Goal: Find specific page/section: Find specific page/section

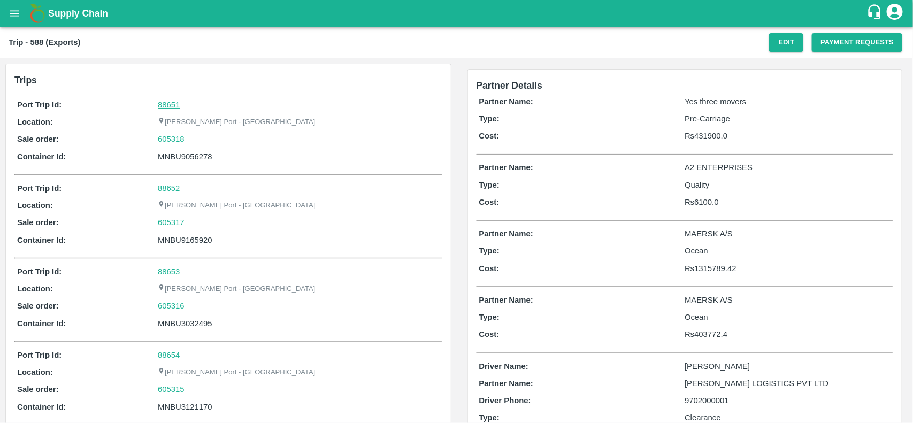
click at [175, 103] on link "88651" at bounding box center [169, 105] width 22 height 9
click at [199, 142] on div "605318" at bounding box center [298, 139] width 281 height 12
copy link
click at [199, 142] on div "605318" at bounding box center [298, 139] width 281 height 12
copy link "605318"
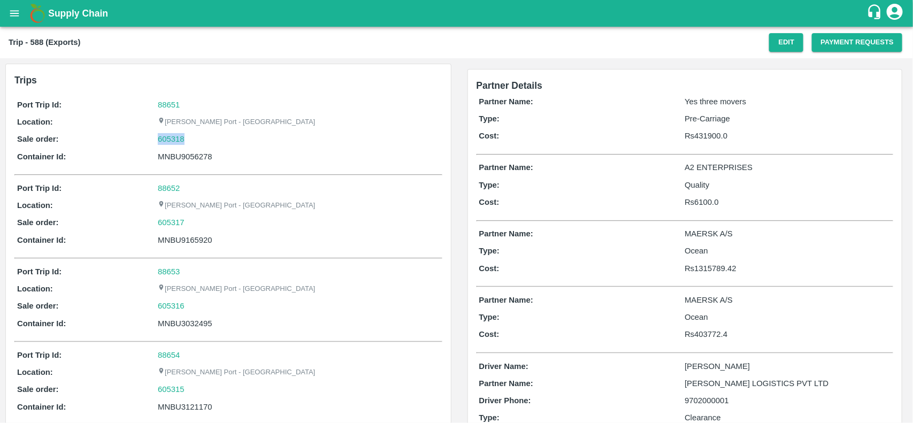
click at [199, 142] on div "605318" at bounding box center [298, 139] width 281 height 12
click at [178, 142] on link "605318" at bounding box center [171, 139] width 27 height 12
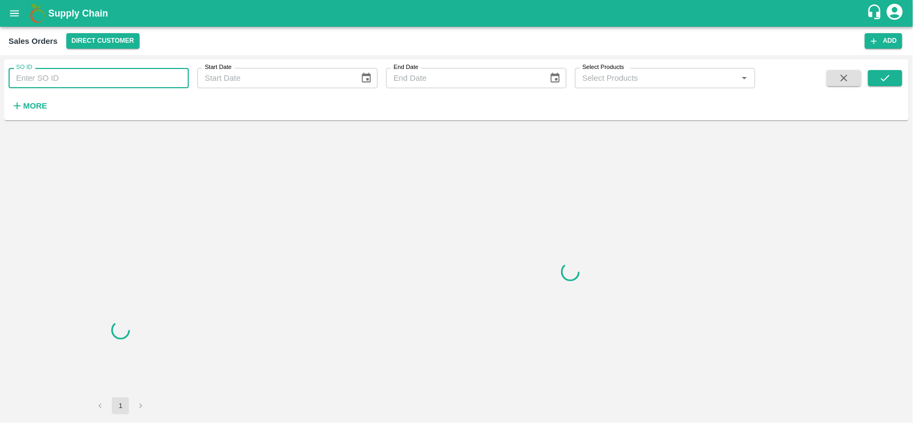
click at [114, 75] on input "SO ID" at bounding box center [99, 78] width 180 height 20
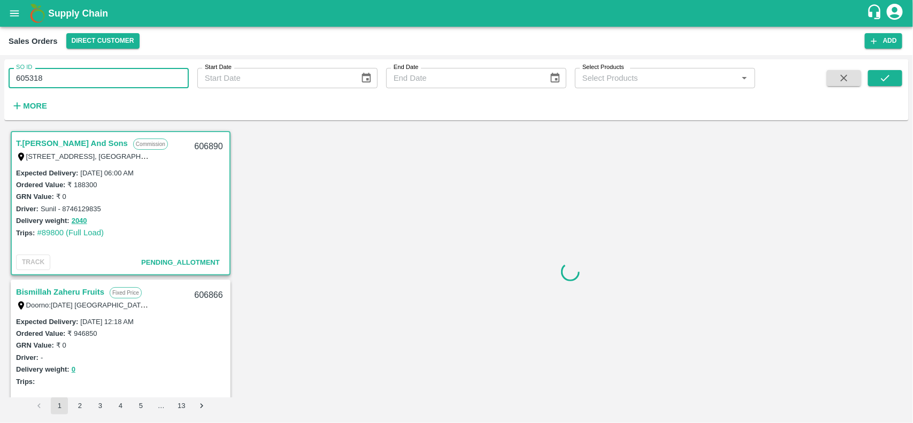
click at [114, 75] on input "605318" at bounding box center [99, 78] width 180 height 20
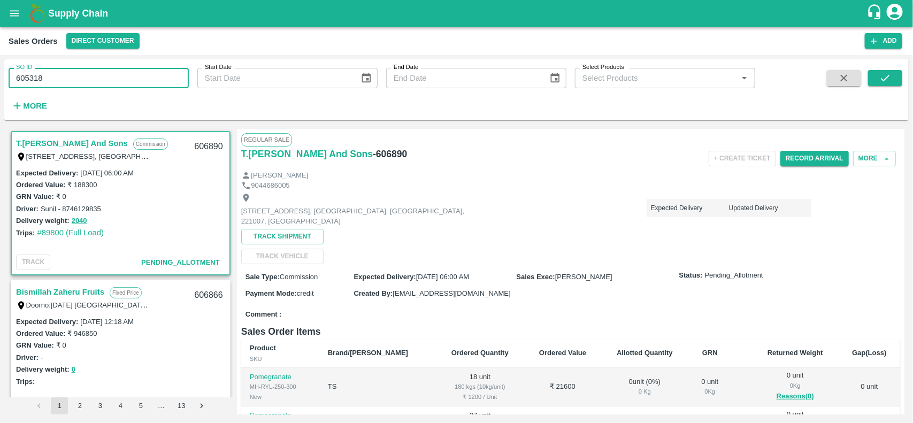
type input "605318"
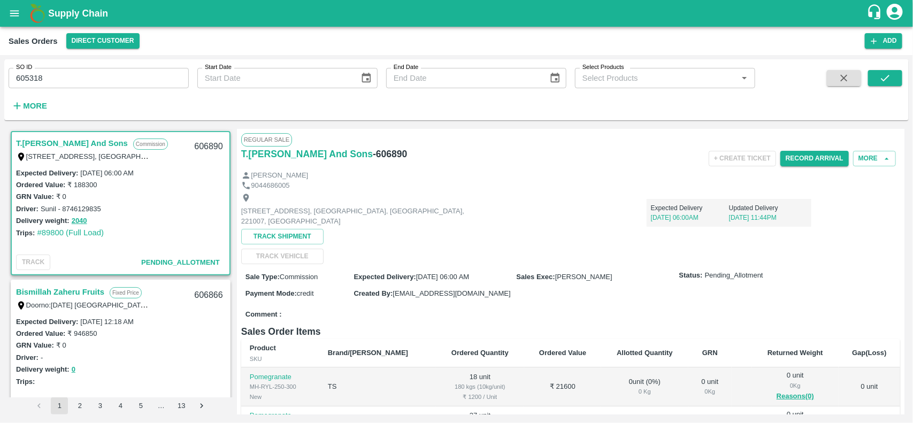
click at [877, 87] on span at bounding box center [885, 92] width 34 height 44
click at [883, 80] on icon "submit" at bounding box center [885, 78] width 9 height 6
